Goal: Task Accomplishment & Management: Manage account settings

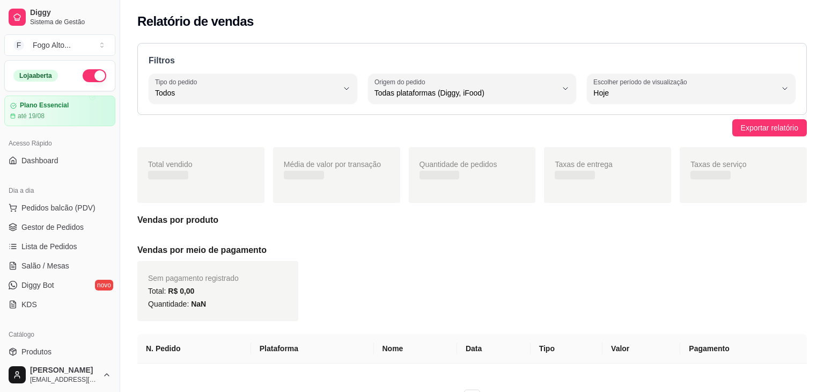
select select "ALL"
select select "0"
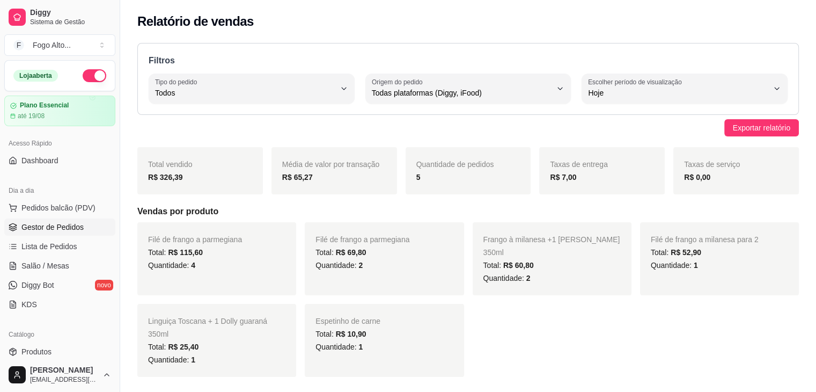
click at [57, 232] on link "Gestor de Pedidos" at bounding box center [59, 226] width 111 height 17
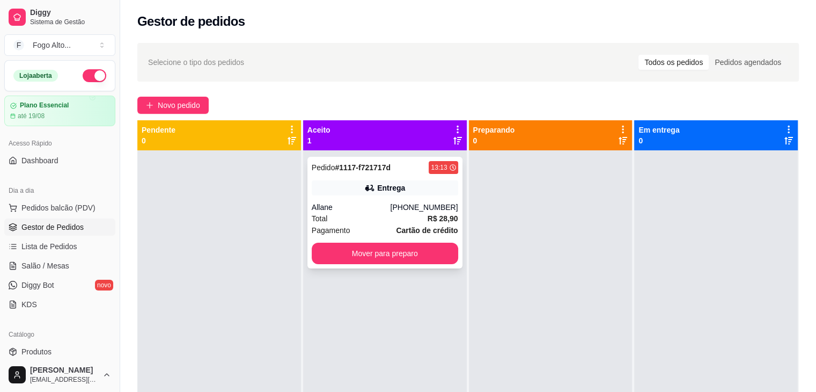
click at [408, 207] on div "[PHONE_NUMBER]" at bounding box center [424, 207] width 68 height 11
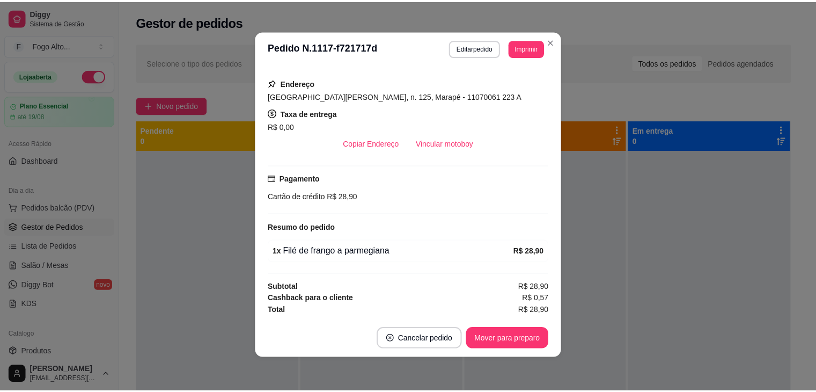
scroll to position [2, 0]
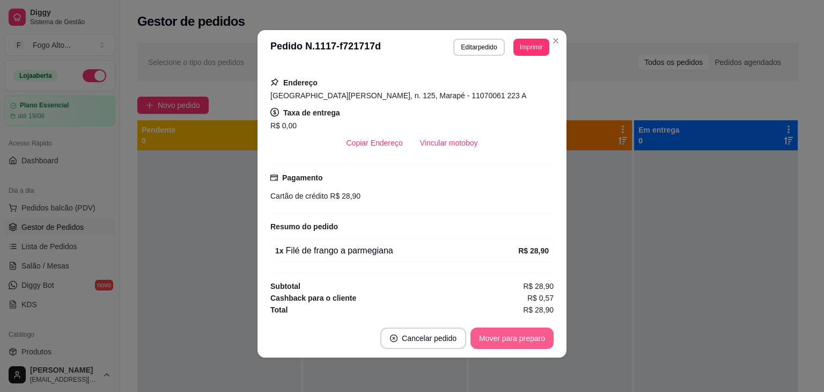
click at [523, 339] on button "Mover para preparo" at bounding box center [511, 337] width 83 height 21
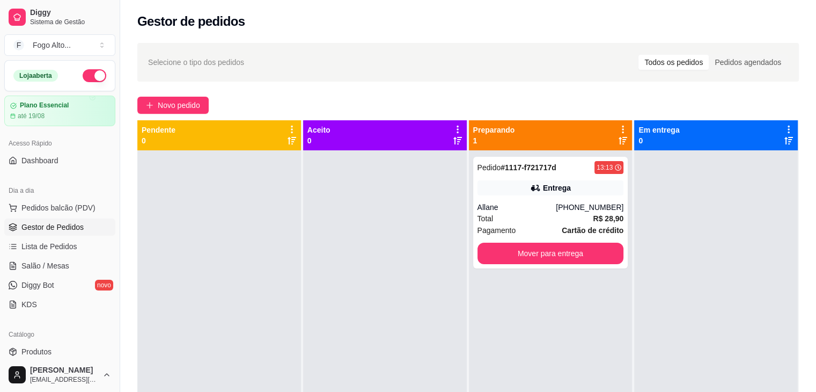
click at [431, 195] on div at bounding box center [385, 346] width 164 height 392
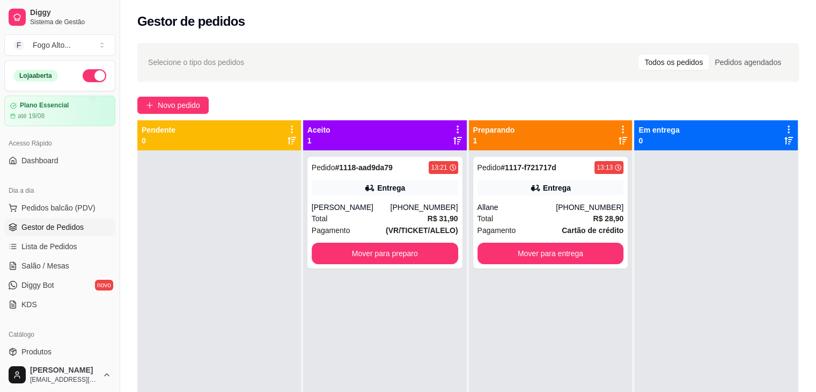
click at [239, 260] on div at bounding box center [219, 346] width 164 height 392
click at [386, 254] on button "Mover para preparo" at bounding box center [385, 252] width 146 height 21
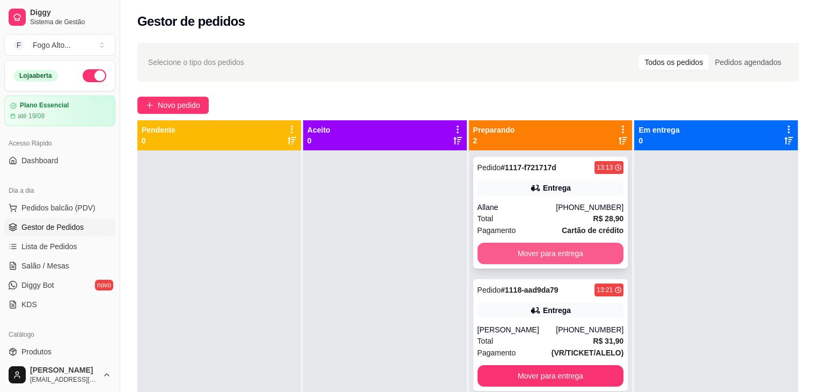
click at [512, 249] on button "Mover para entrega" at bounding box center [550, 252] width 146 height 21
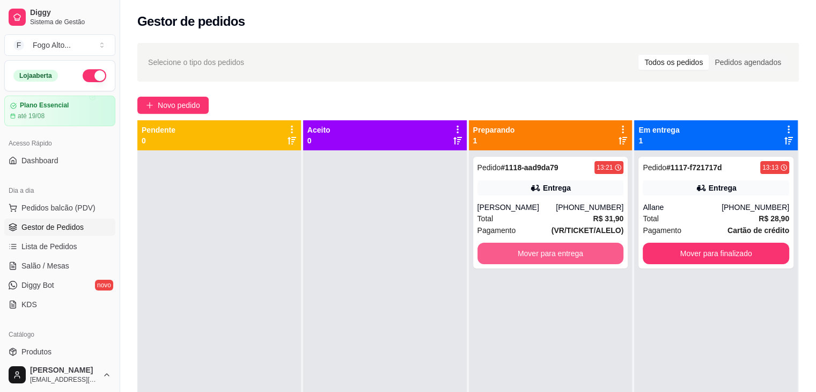
click at [512, 249] on button "Mover para entrega" at bounding box center [550, 252] width 146 height 21
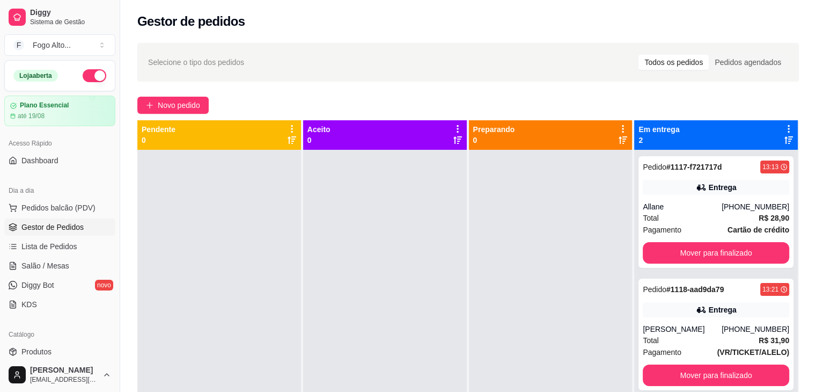
scroll to position [0, 0]
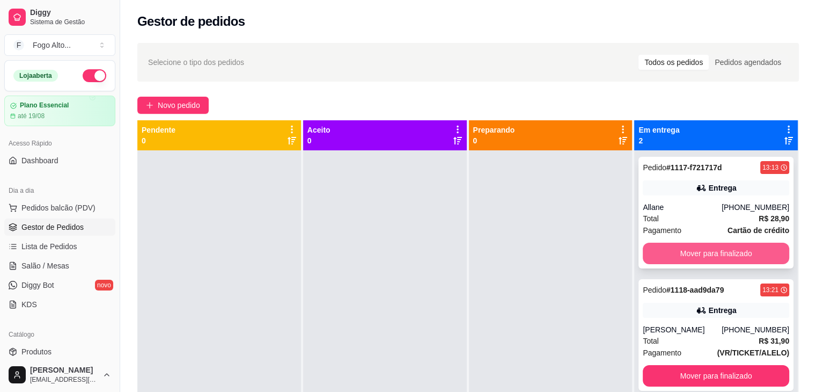
click at [711, 250] on button "Mover para finalizado" at bounding box center [716, 252] width 146 height 21
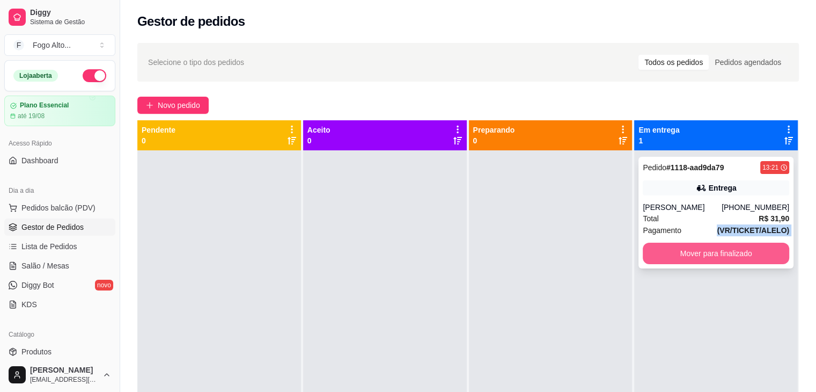
click at [675, 216] on div "Pedido # 1118-aad9da79 13:21 Entrega [PERSON_NAME] [PHONE_NUMBER] Total R$ 31,9…" at bounding box center [715, 213] width 155 height 112
click at [712, 260] on button "Mover para finalizado" at bounding box center [716, 252] width 146 height 21
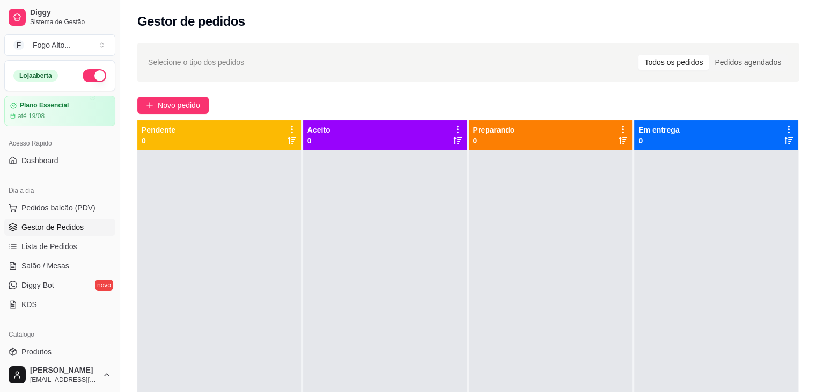
drag, startPoint x: 532, startPoint y: 208, endPoint x: 527, endPoint y: 188, distance: 19.9
click at [532, 207] on div at bounding box center [551, 346] width 164 height 392
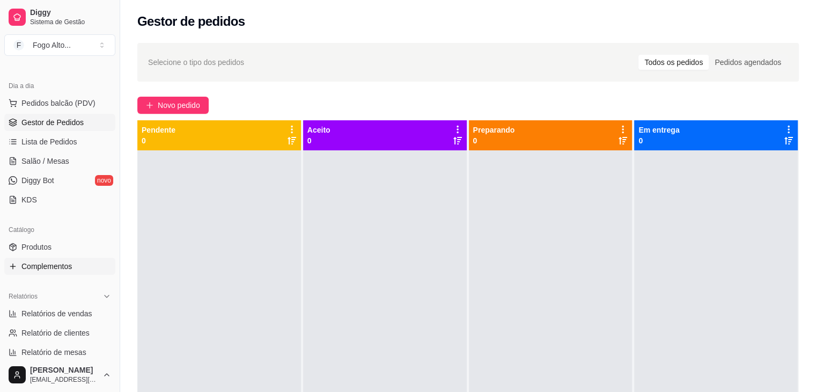
scroll to position [107, 0]
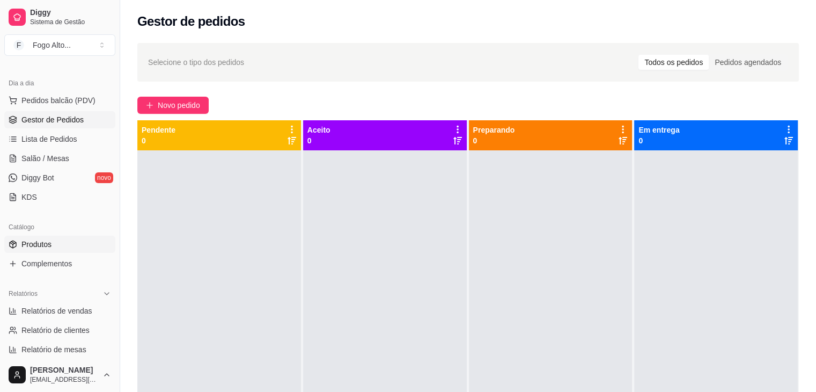
click at [57, 246] on link "Produtos" at bounding box center [59, 244] width 111 height 17
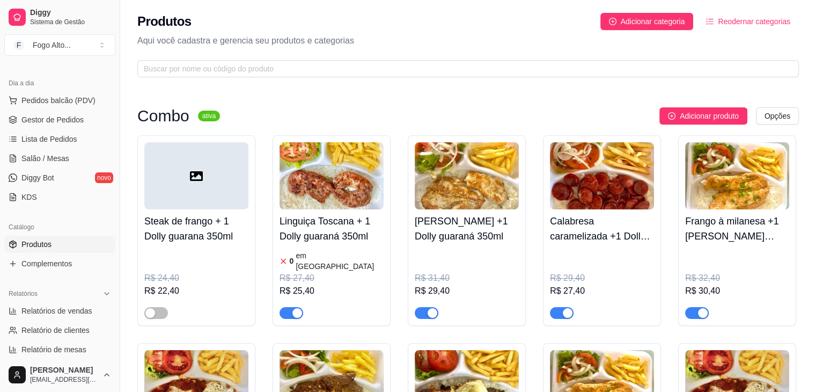
click at [293, 308] on div "button" at bounding box center [297, 313] width 10 height 10
click at [79, 119] on span "Gestor de Pedidos" at bounding box center [52, 119] width 62 height 11
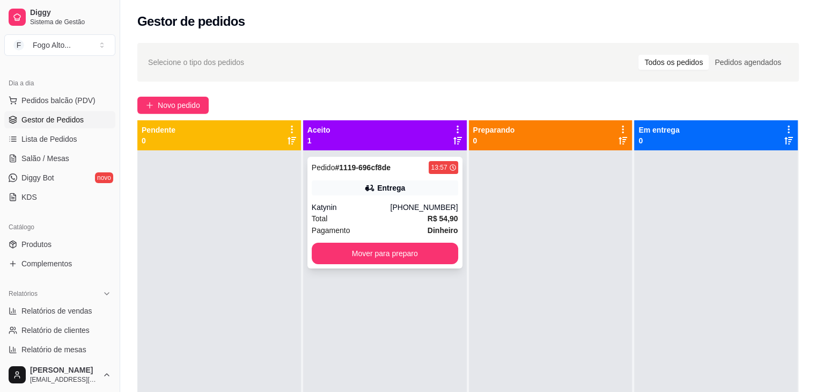
click at [339, 208] on div "Katynin" at bounding box center [351, 207] width 79 height 11
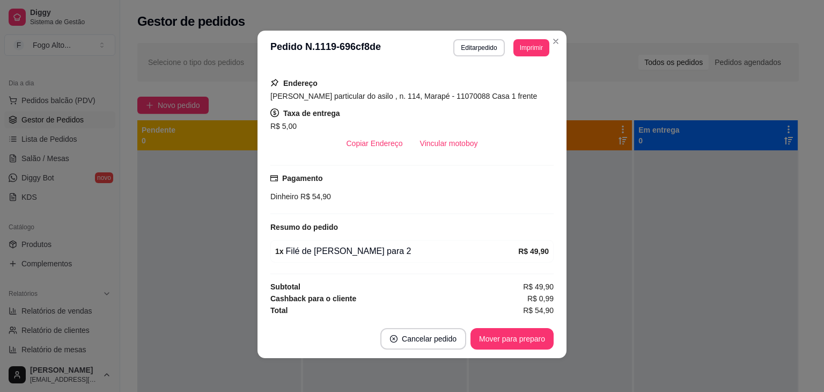
scroll to position [2, 0]
click at [495, 336] on button "Mover para preparo" at bounding box center [512, 338] width 80 height 21
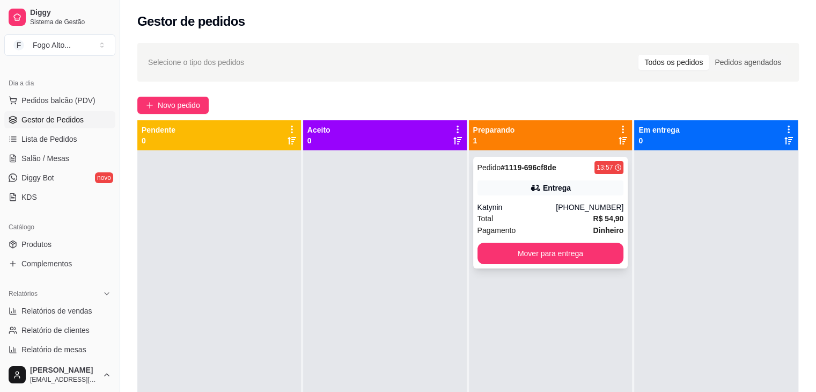
click at [546, 226] on div "Pagamento Dinheiro" at bounding box center [550, 230] width 146 height 12
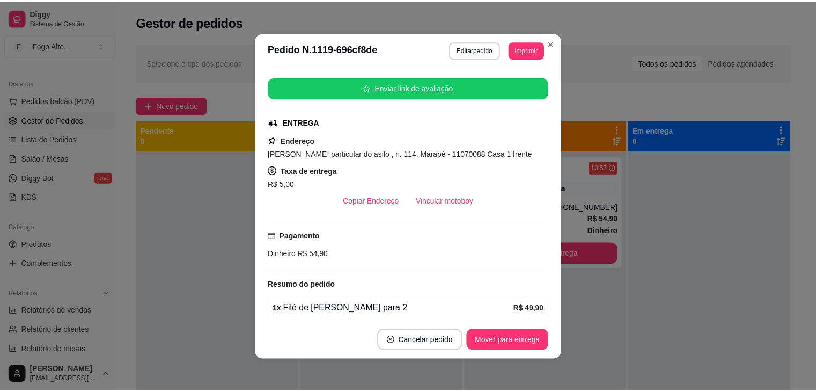
scroll to position [161, 0]
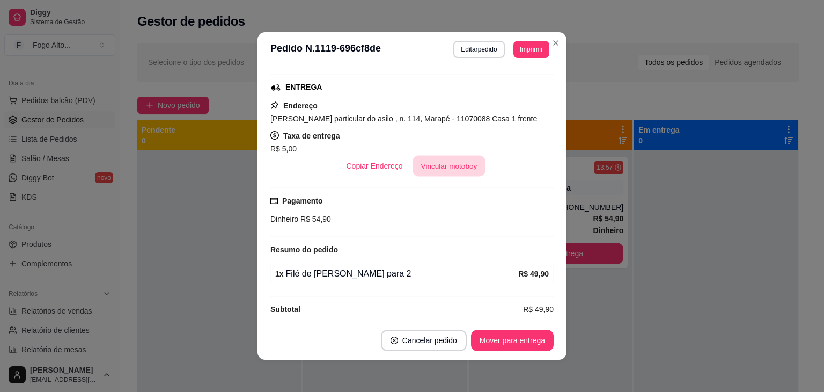
click at [453, 160] on button "Vincular motoboy" at bounding box center [449, 166] width 73 height 21
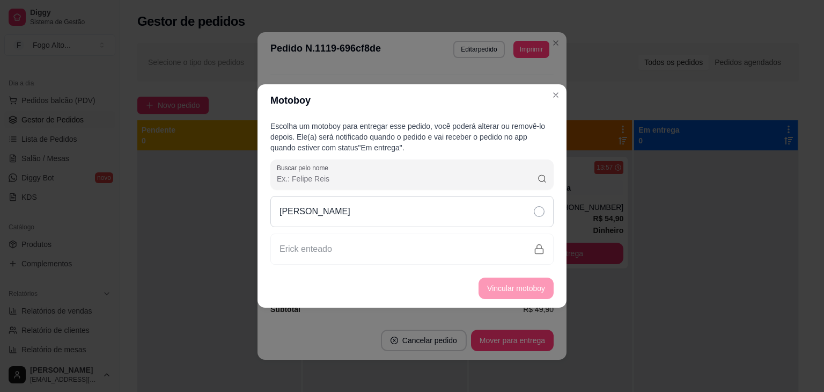
click at [537, 209] on icon at bounding box center [539, 211] width 11 height 11
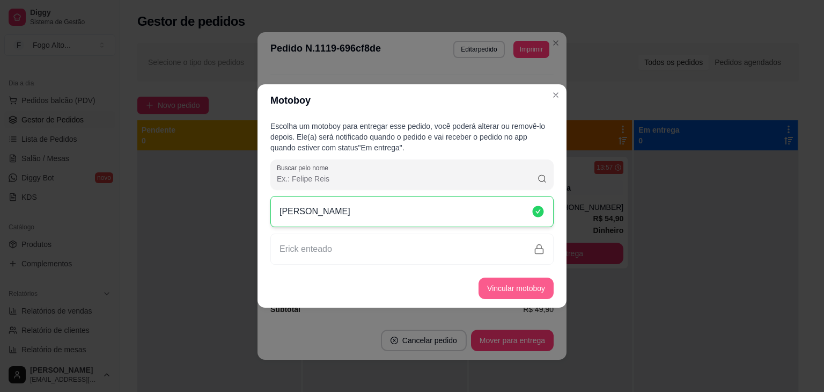
click at [534, 288] on button "Vincular motoboy" at bounding box center [516, 287] width 75 height 21
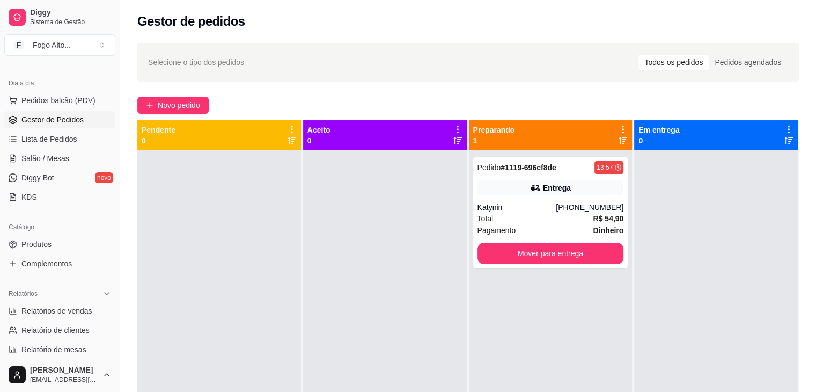
click at [271, 181] on div at bounding box center [219, 346] width 164 height 392
click at [533, 254] on button "Mover para entrega" at bounding box center [550, 252] width 146 height 21
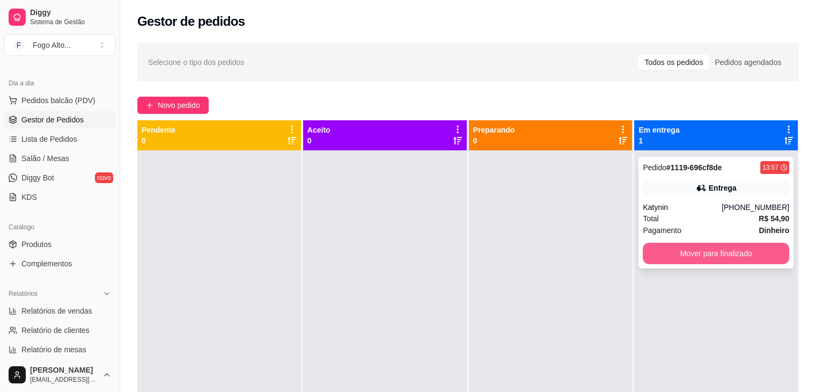
click at [695, 252] on button "Mover para finalizado" at bounding box center [716, 252] width 146 height 21
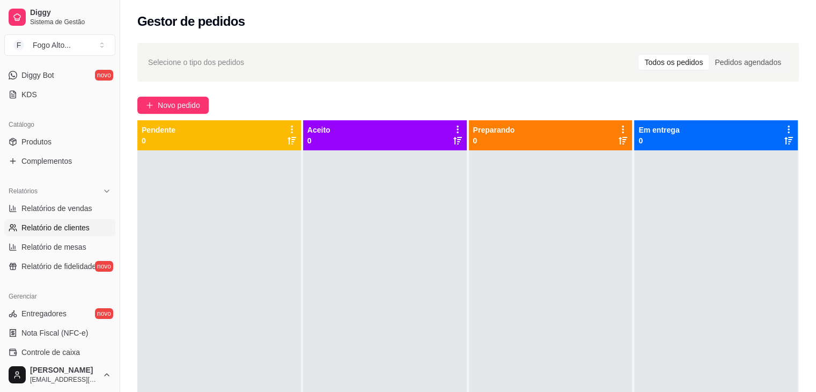
scroll to position [215, 0]
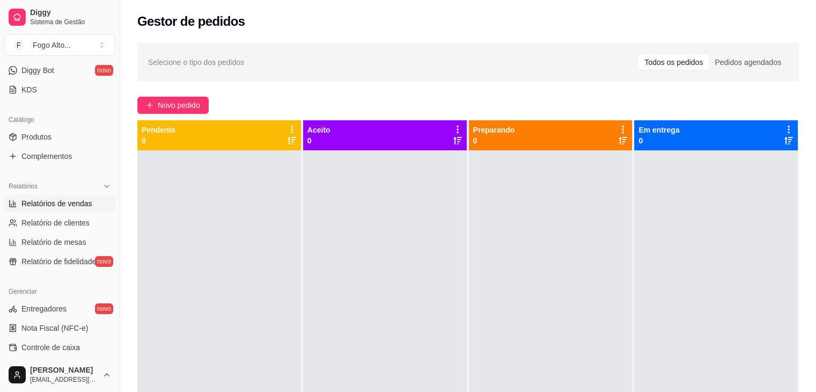
click at [61, 203] on span "Relatórios de vendas" at bounding box center [56, 203] width 71 height 11
select select "ALL"
select select "0"
